Goal: Find specific page/section

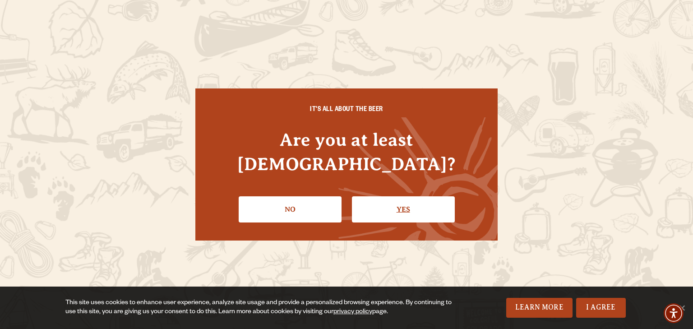
click at [418, 196] on link "Yes" at bounding box center [403, 209] width 103 height 26
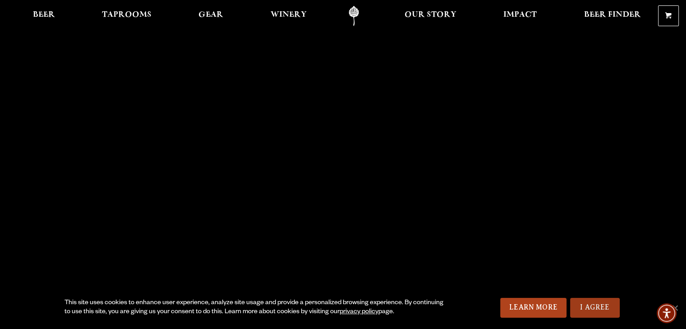
click at [589, 303] on link "I Agree" at bounding box center [595, 308] width 50 height 20
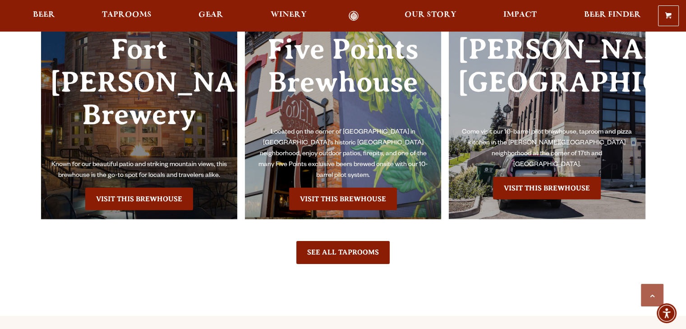
scroll to position [2676, 0]
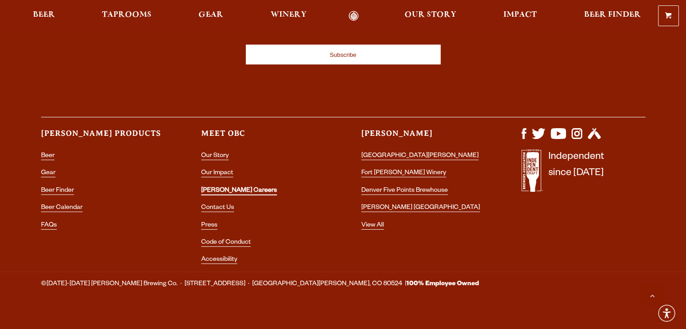
click at [232, 187] on link "[PERSON_NAME] Careers" at bounding box center [239, 191] width 76 height 8
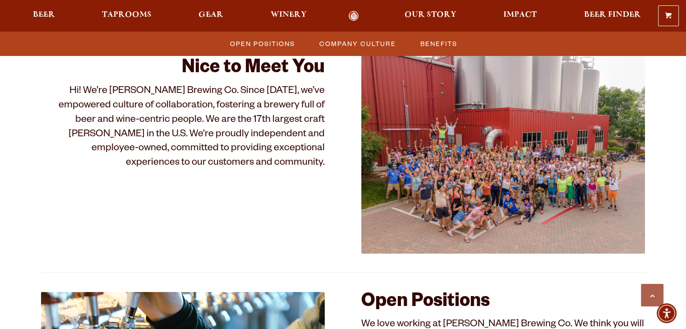
scroll to position [476, 0]
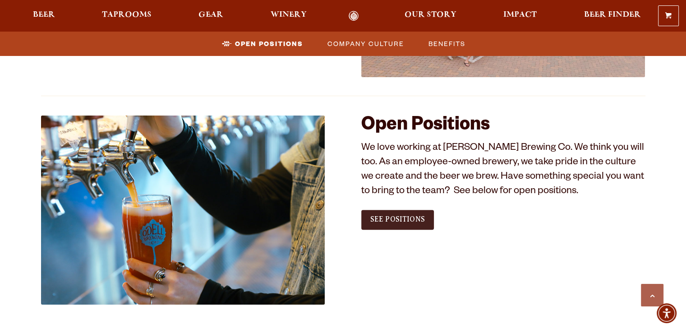
click at [411, 219] on span "See Positions" at bounding box center [397, 219] width 55 height 8
